Goal: Navigation & Orientation: Find specific page/section

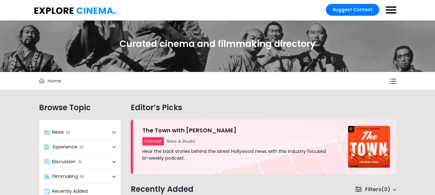
click at [396, 82] on button "filter-views" at bounding box center [390, 81] width 11 height 8
click at [396, 11] on label at bounding box center [391, 10] width 11 height 9
click at [396, 11] on input "checkbox" at bounding box center [390, 7] width 13 height 10
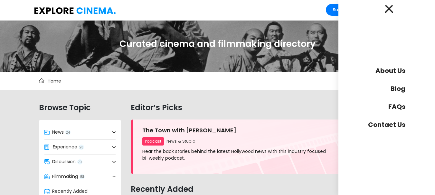
click at [390, 10] on span at bounding box center [389, 9] width 8 height 8
click at [390, 10] on input "checkbox" at bounding box center [390, 7] width 13 height 10
checkbox input "false"
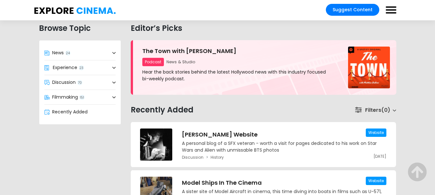
scroll to position [81, 0]
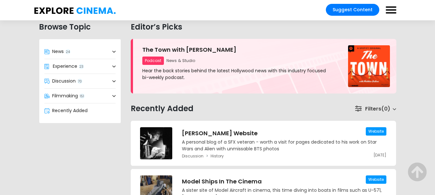
click at [113, 51] on icon at bounding box center [113, 52] width 3 height 2
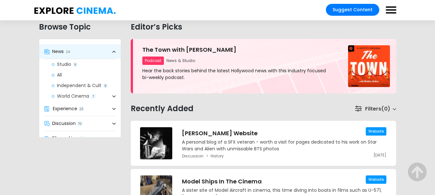
click at [113, 51] on icon at bounding box center [113, 52] width 3 height 2
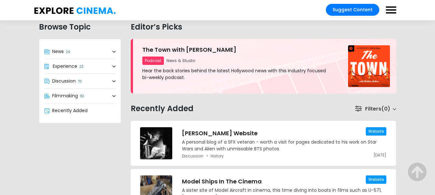
click at [113, 67] on icon at bounding box center [113, 67] width 3 height 2
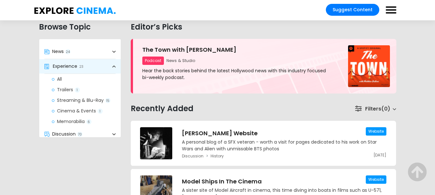
click at [113, 67] on icon at bounding box center [113, 67] width 3 height 2
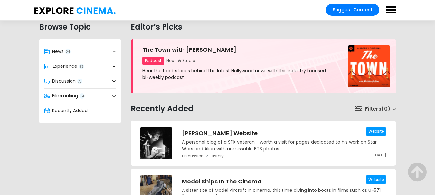
click at [113, 67] on icon at bounding box center [113, 67] width 3 height 2
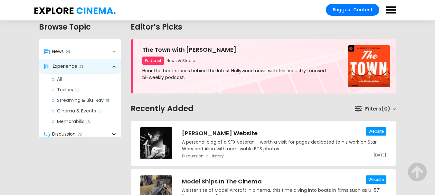
click at [113, 67] on icon at bounding box center [113, 67] width 3 height 2
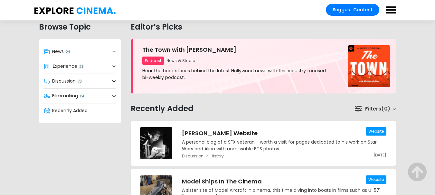
click at [113, 80] on span at bounding box center [113, 81] width 3 height 7
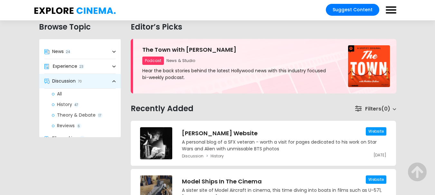
click at [64, 103] on link "History 47" at bounding box center [84, 104] width 74 height 11
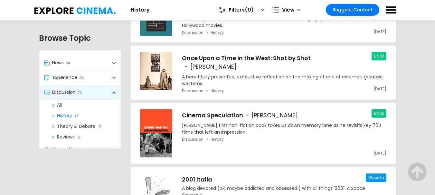
scroll to position [493, 0]
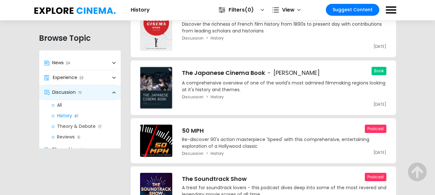
click at [70, 9] on img at bounding box center [75, 10] width 82 height 7
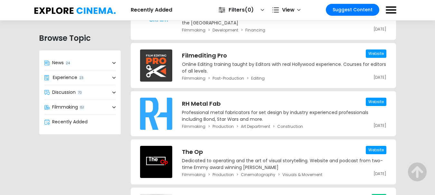
scroll to position [1743, 0]
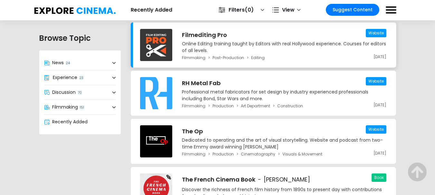
click at [214, 32] on h3 "Filmediting Pro" at bounding box center [284, 35] width 204 height 9
